Goal: Find specific fact: Find specific fact

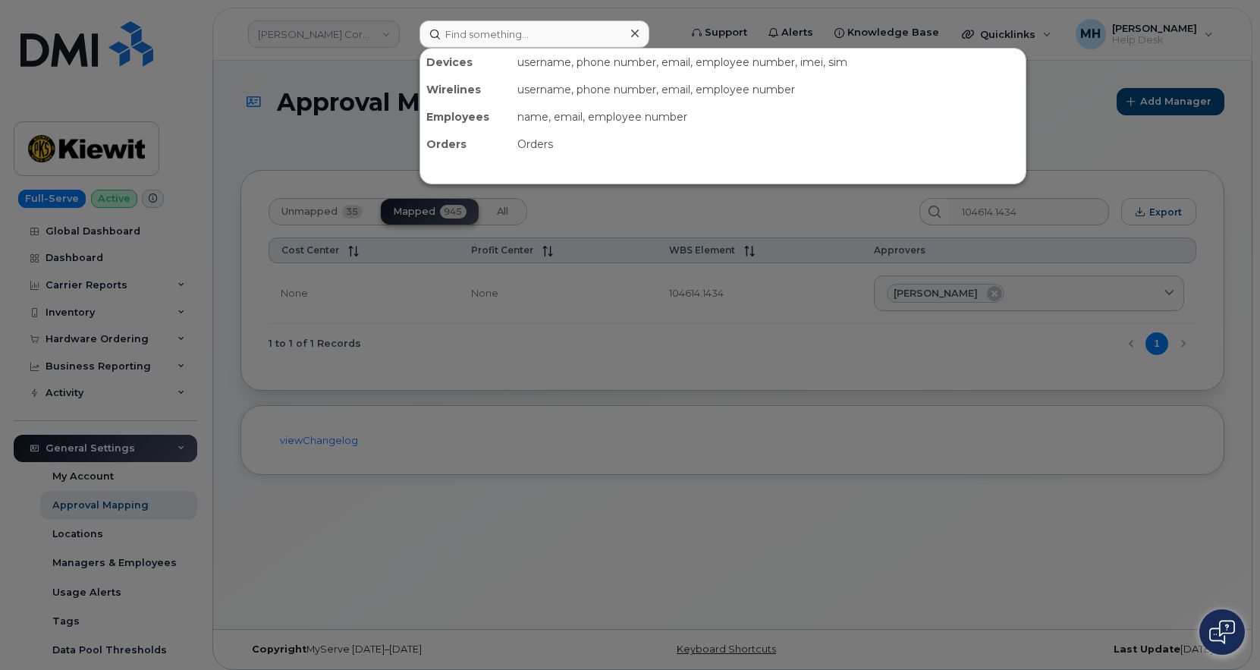
click at [579, 36] on input at bounding box center [534, 33] width 230 height 27
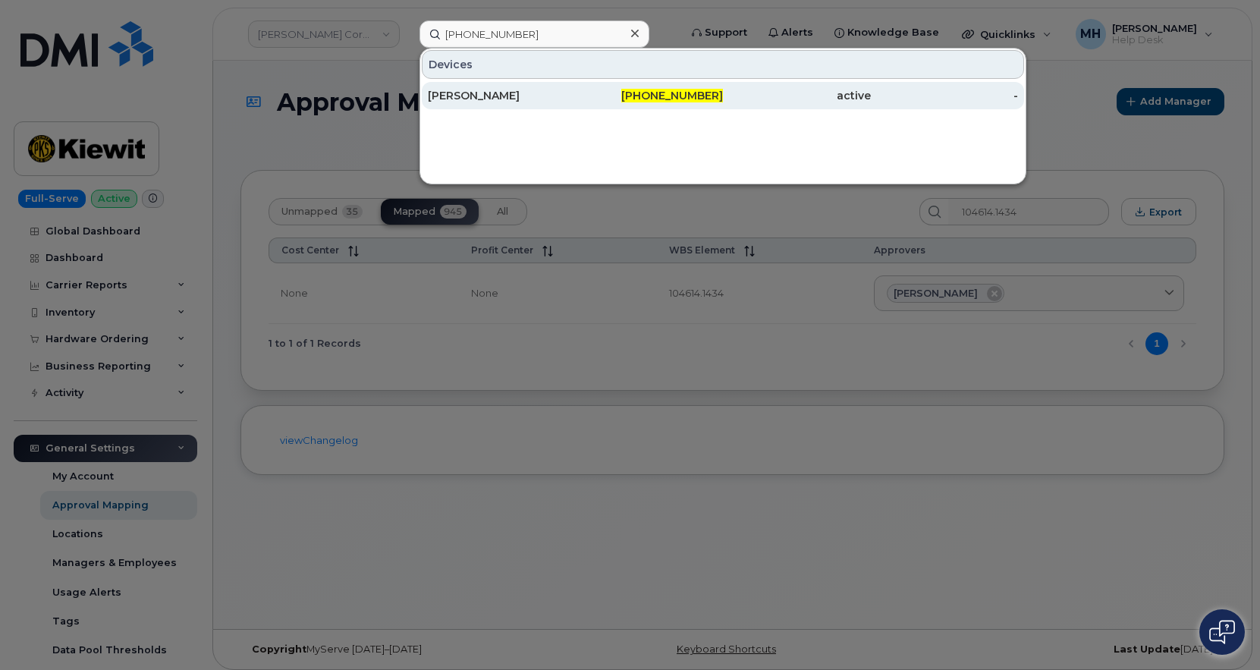
type input "[PHONE_NUMBER]"
click at [469, 97] on div "[PERSON_NAME]" at bounding box center [502, 95] width 148 height 15
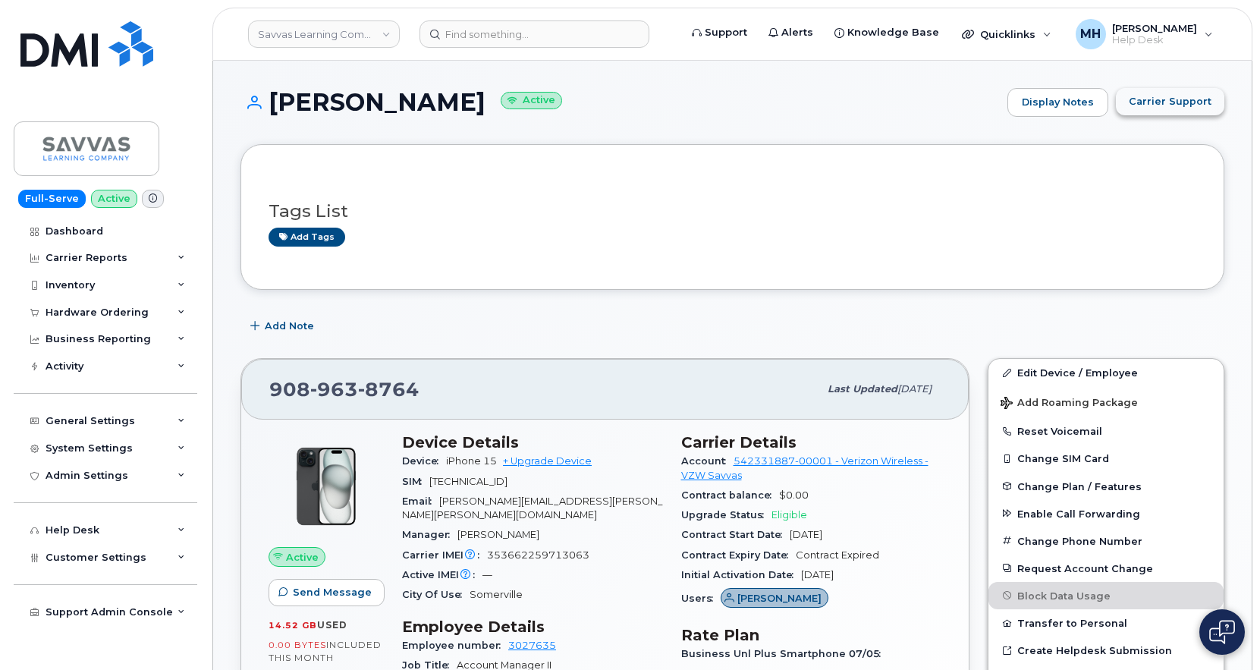
click at [1148, 109] on button "Carrier Support" at bounding box center [1170, 101] width 108 height 27
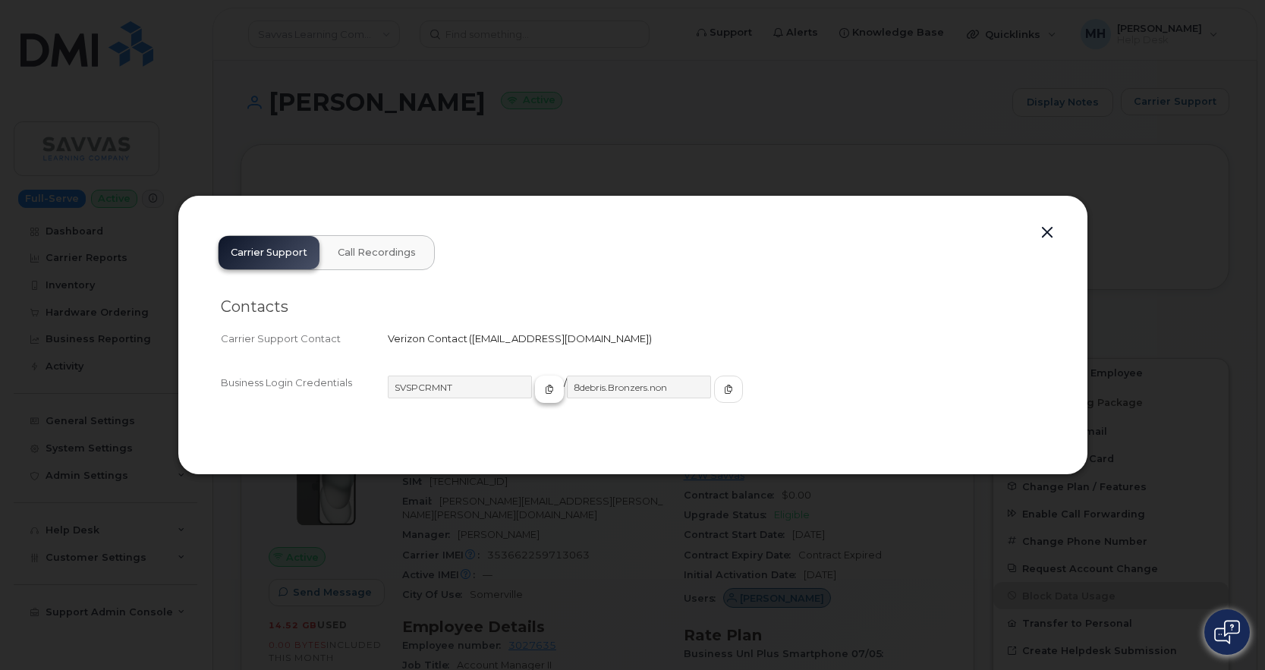
click at [545, 387] on icon "button" at bounding box center [549, 389] width 9 height 9
click at [721, 393] on span "button" at bounding box center [728, 389] width 14 height 14
click at [1056, 227] on div "Carrier Support Call Recordings Contacts Carrier Support Contact Verizon Contac…" at bounding box center [630, 335] width 854 height 225
click at [1049, 227] on button "button" at bounding box center [1044, 232] width 23 height 21
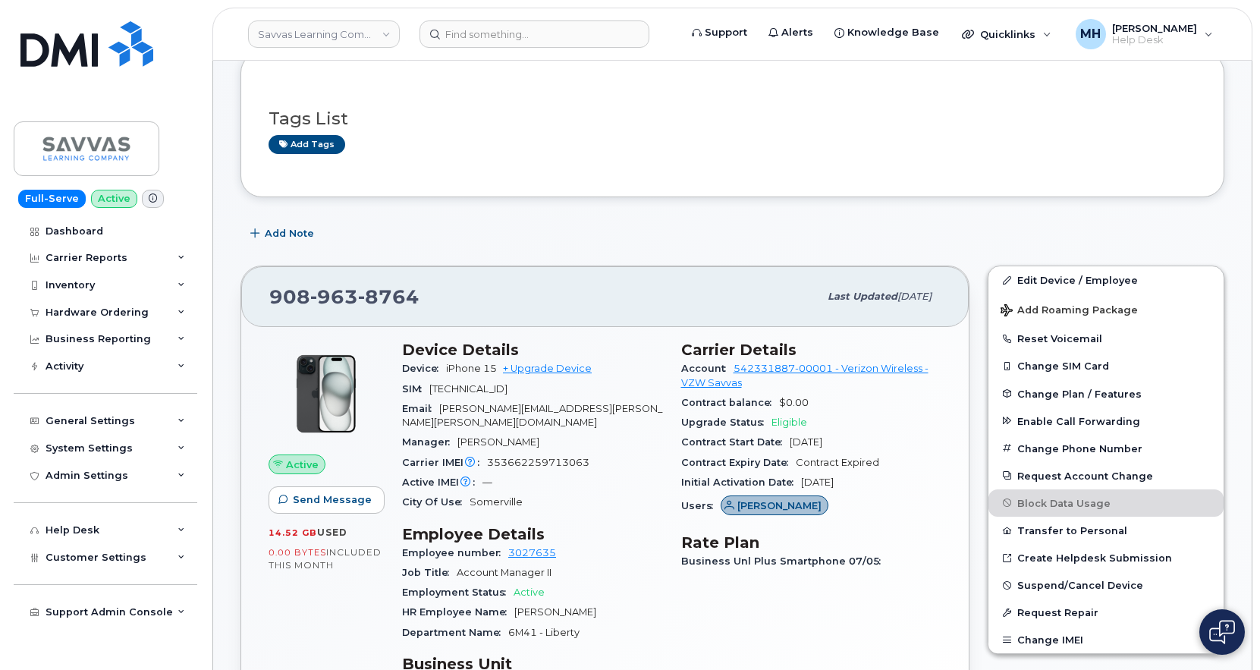
scroll to position [228, 0]
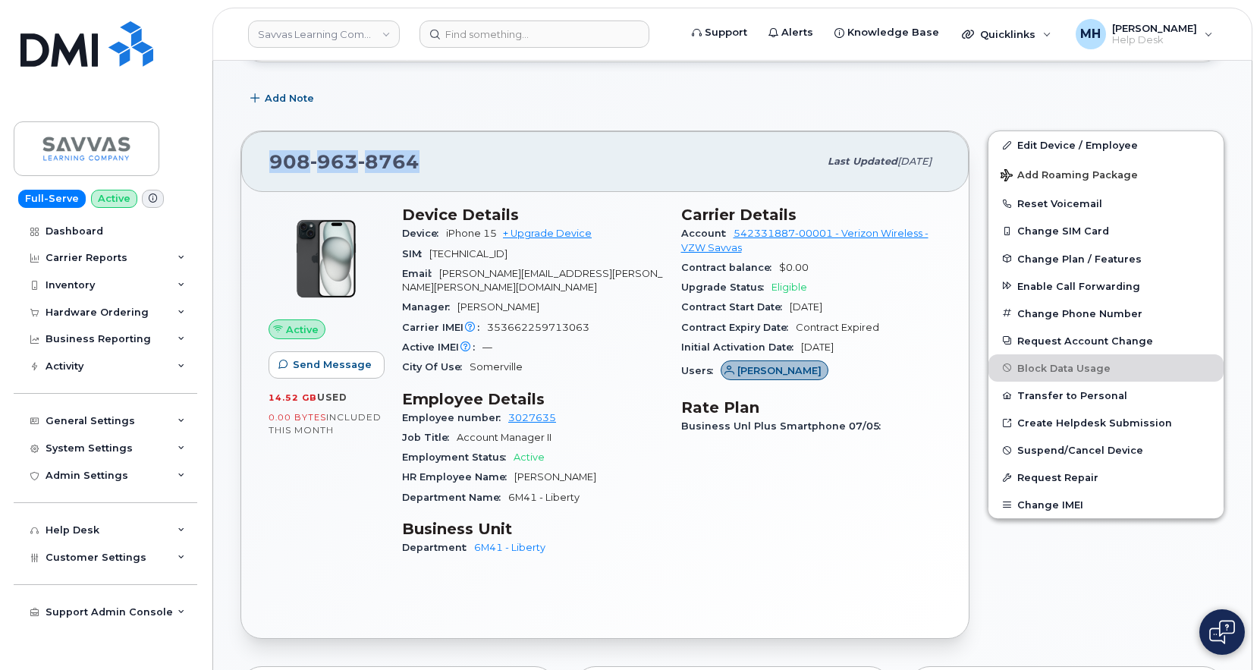
drag, startPoint x: 431, startPoint y: 154, endPoint x: 264, endPoint y: 157, distance: 166.9
click at [264, 157] on div "[PHONE_NUMBER] Last updated [DATE]" at bounding box center [604, 161] width 727 height 61
copy span "[PHONE_NUMBER]"
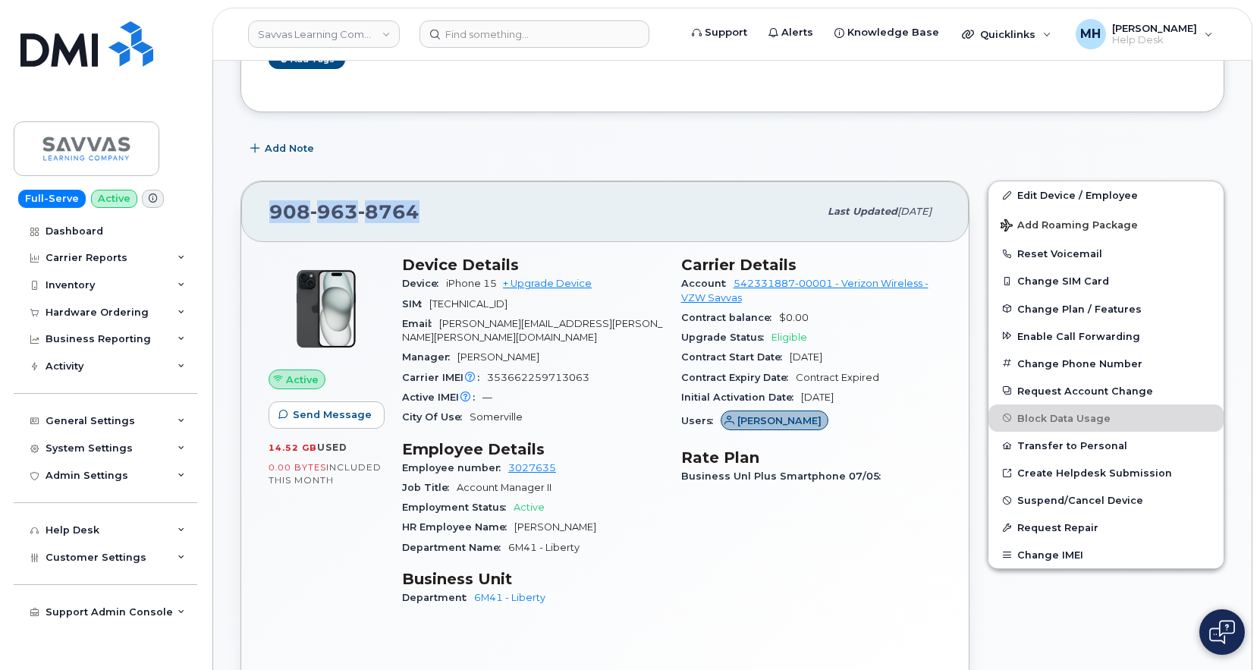
scroll to position [152, 0]
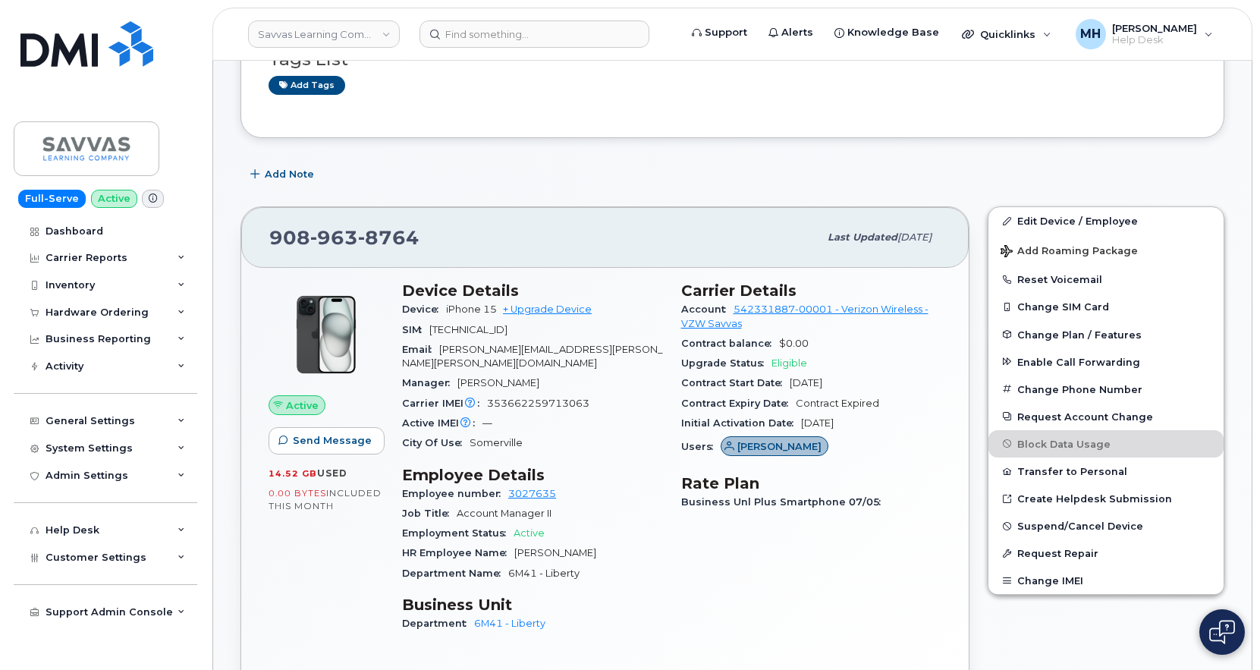
click at [602, 504] on div "Job Title Account Manager II" at bounding box center [532, 514] width 261 height 20
click at [140, 308] on div "Hardware Ordering" at bounding box center [97, 312] width 103 height 12
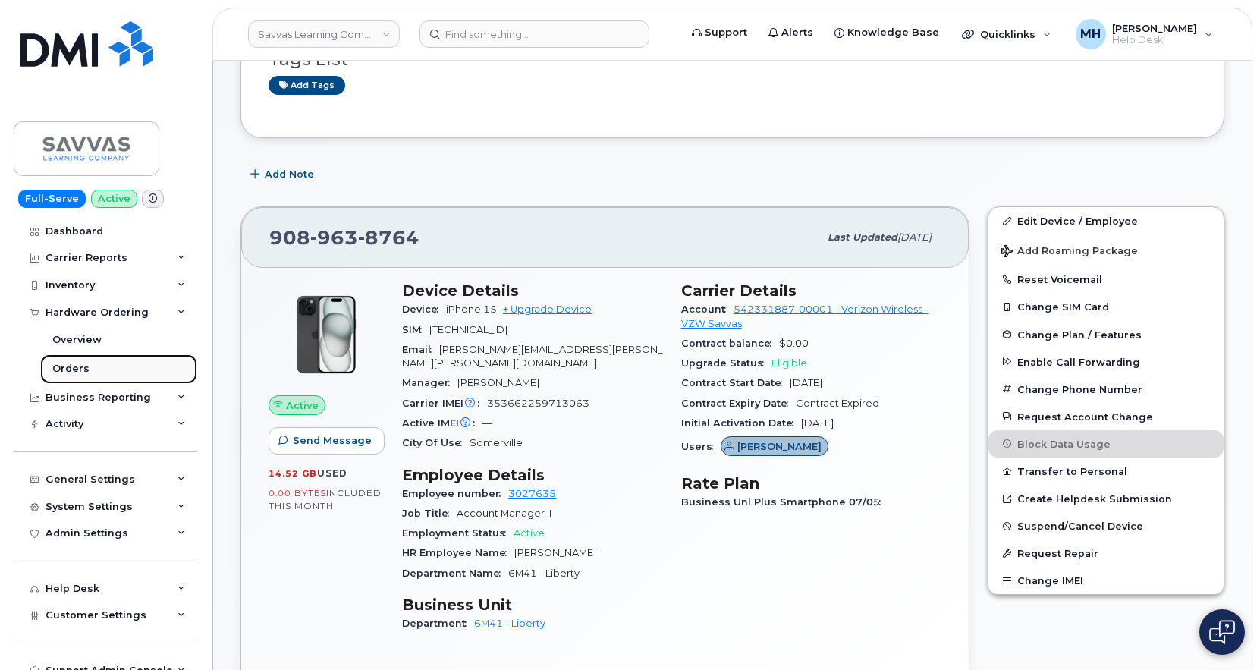
click at [122, 360] on link "Orders" at bounding box center [118, 368] width 157 height 29
